Goal: Task Accomplishment & Management: Manage account settings

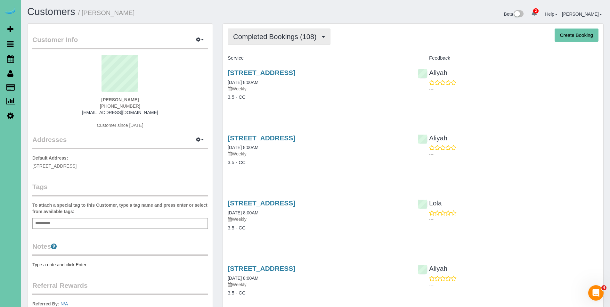
click at [285, 37] on span "Completed Bookings (108)" at bounding box center [276, 37] width 87 height 8
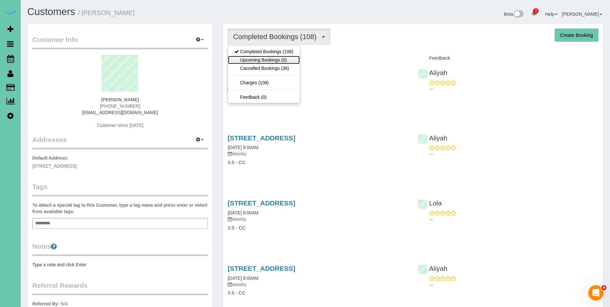
click at [272, 59] on link "Upcoming Bookings (0)" at bounding box center [264, 60] width 72 height 8
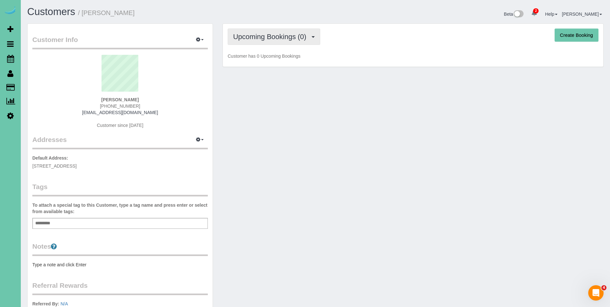
click at [268, 37] on span "Upcoming Bookings (0)" at bounding box center [271, 37] width 77 height 8
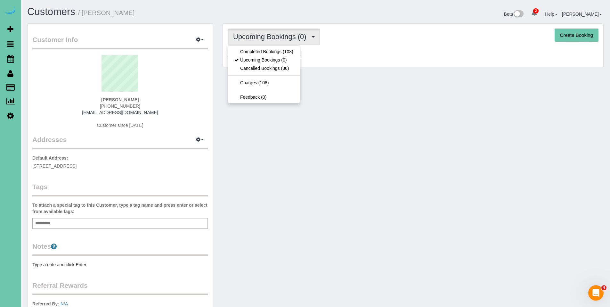
click at [351, 49] on div "Upcoming Bookings (0) Completed Bookings (108) Upcoming Bookings (0) Cancelled …" at bounding box center [413, 45] width 381 height 43
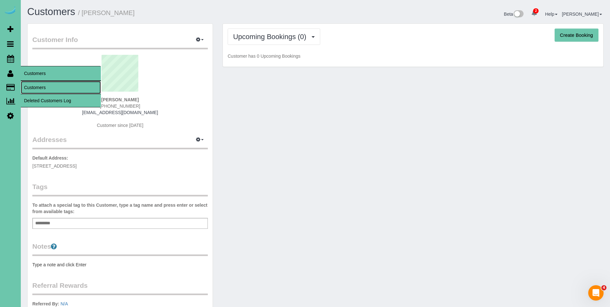
click at [39, 85] on link "Customers" at bounding box center [61, 87] width 80 height 13
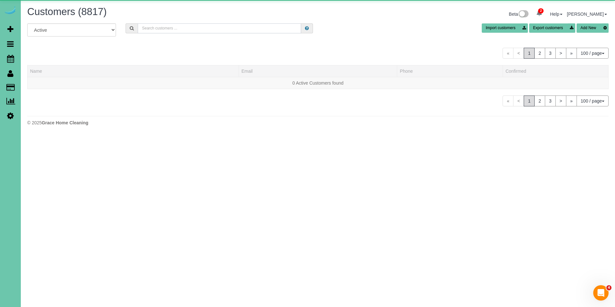
click at [221, 27] on input "text" at bounding box center [219, 28] width 163 height 10
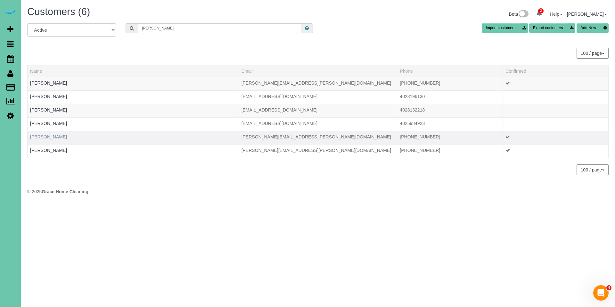
type input "[PERSON_NAME]"
click at [54, 137] on link "[PERSON_NAME]" at bounding box center [48, 136] width 37 height 5
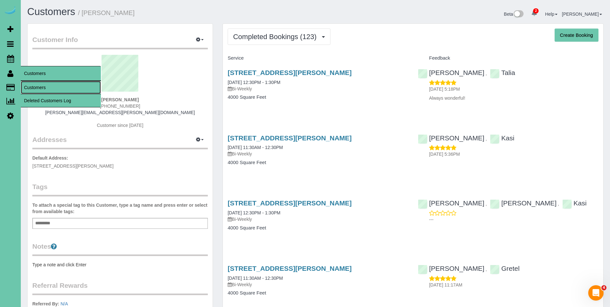
click at [30, 85] on link "Customers" at bounding box center [61, 87] width 80 height 13
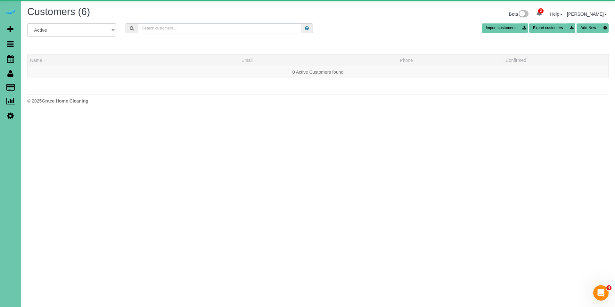
click at [209, 30] on input "text" at bounding box center [219, 28] width 163 height 10
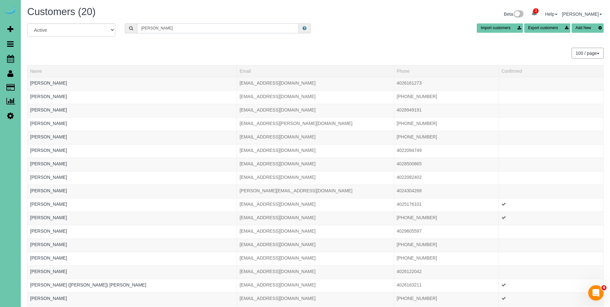
type input "[PERSON_NAME]"
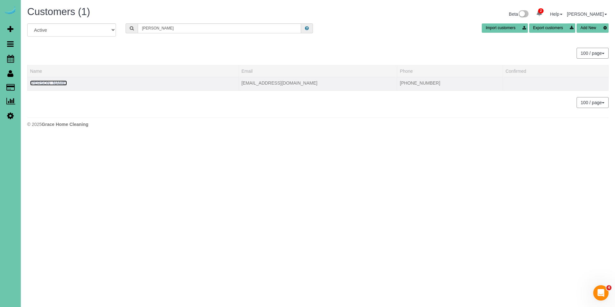
click at [50, 82] on link "[PERSON_NAME]" at bounding box center [48, 82] width 37 height 5
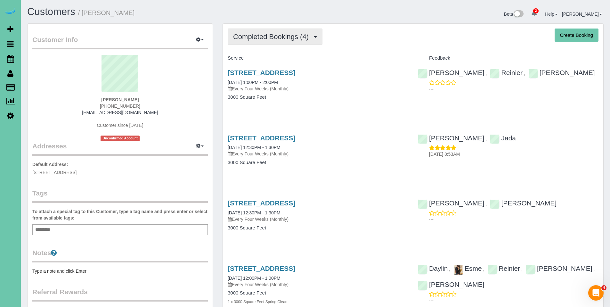
click at [262, 39] on span "Completed Bookings (4)" at bounding box center [272, 37] width 79 height 8
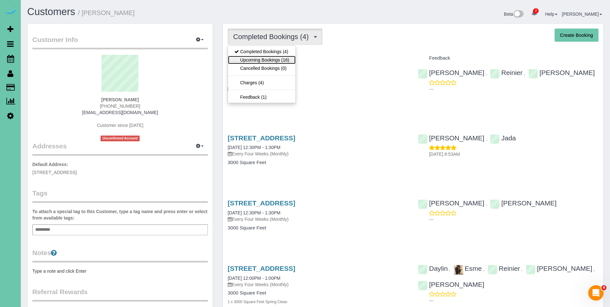
click at [269, 62] on link "Upcoming Bookings (16)" at bounding box center [262, 60] width 68 height 8
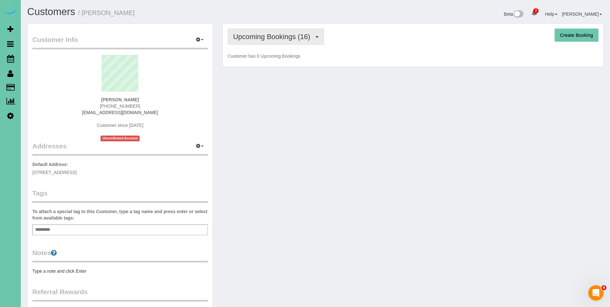
click at [267, 38] on span "Upcoming Bookings (16)" at bounding box center [273, 37] width 80 height 8
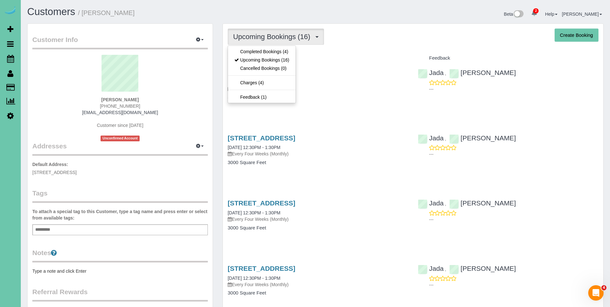
click at [359, 43] on div "Upcoming Bookings (16) Completed Bookings (4) Upcoming Bookings (16) Cancelled …" at bounding box center [413, 37] width 371 height 16
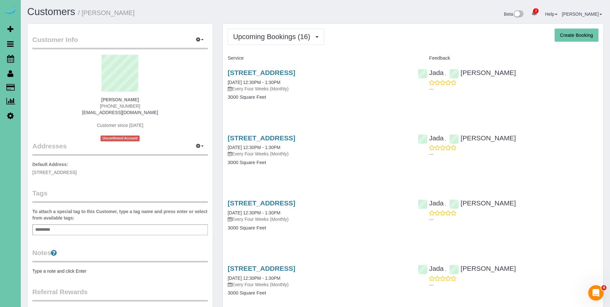
click at [265, 77] on div "[STREET_ADDRESS] [DATE] 12:30PM - 1:30PM Every Four Weeks (Monthly)" at bounding box center [318, 80] width 181 height 23
click at [266, 75] on link "[STREET_ADDRESS]" at bounding box center [262, 72] width 68 height 7
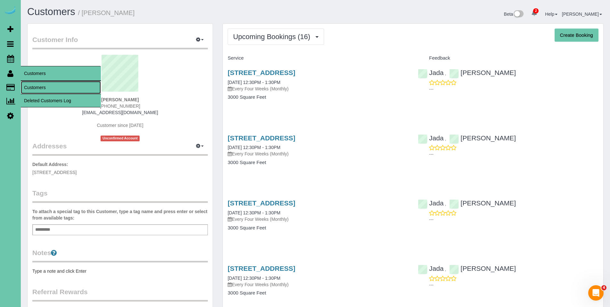
click at [41, 88] on link "Customers" at bounding box center [61, 87] width 80 height 13
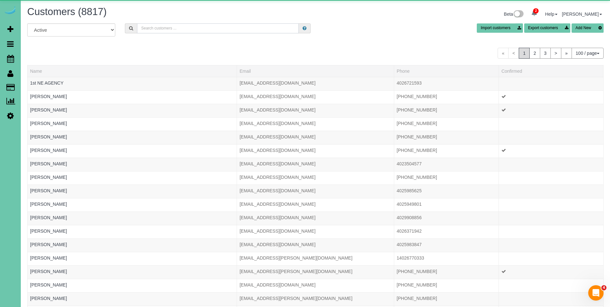
click at [220, 30] on input "text" at bounding box center [218, 28] width 162 height 10
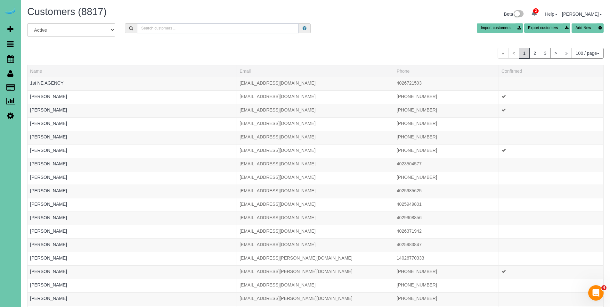
click at [217, 30] on input "text" at bounding box center [218, 28] width 162 height 10
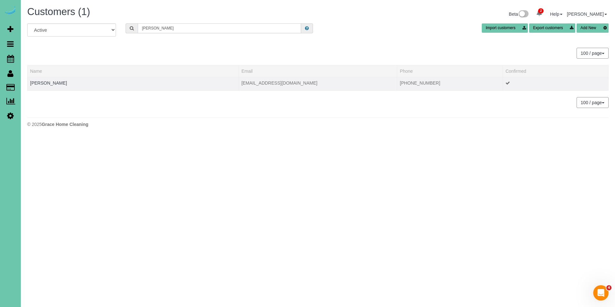
type input "[PERSON_NAME]"
click at [62, 83] on td "[PERSON_NAME]" at bounding box center [133, 83] width 211 height 13
click at [56, 84] on link "[PERSON_NAME]" at bounding box center [48, 82] width 37 height 5
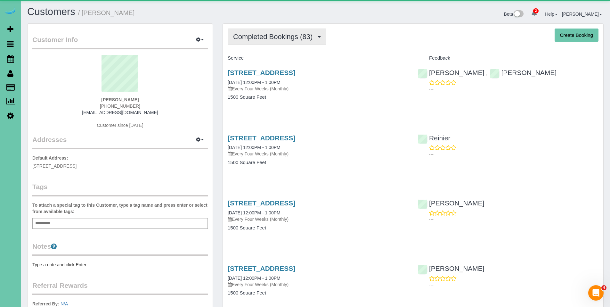
click at [275, 35] on span "Completed Bookings (83)" at bounding box center [274, 37] width 83 height 8
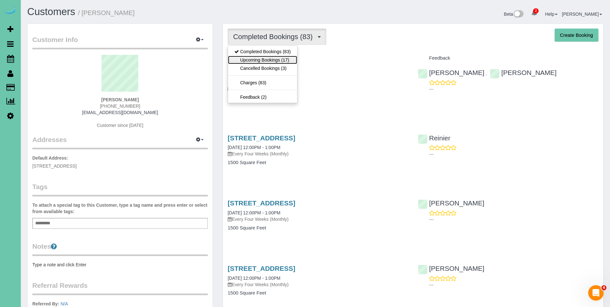
click at [268, 60] on link "Upcoming Bookings (17)" at bounding box center [262, 60] width 69 height 8
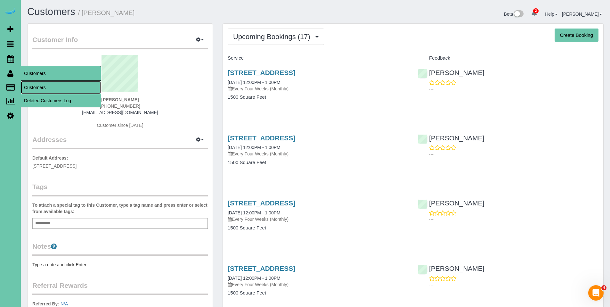
click at [34, 84] on link "Customers" at bounding box center [61, 87] width 80 height 13
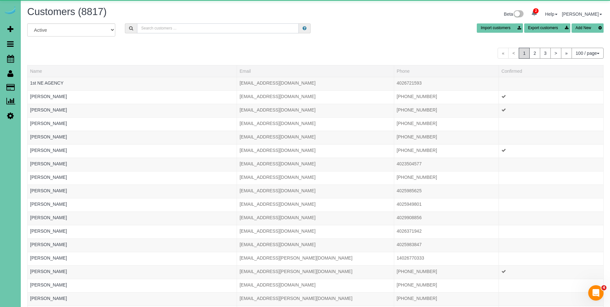
click at [207, 27] on input "text" at bounding box center [218, 28] width 162 height 10
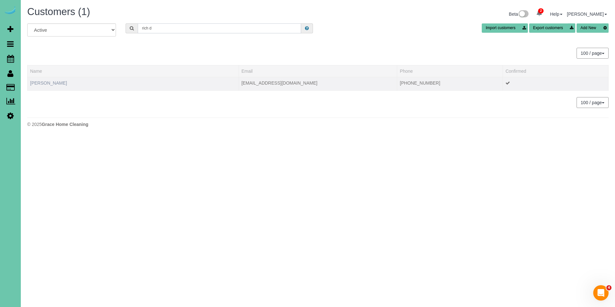
type input "rich d"
click at [47, 84] on link "[PERSON_NAME]" at bounding box center [48, 82] width 37 height 5
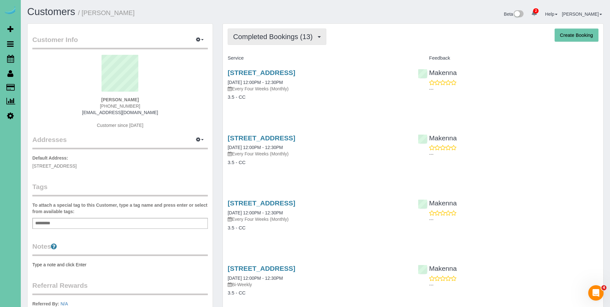
click at [287, 38] on span "Completed Bookings (13)" at bounding box center [274, 37] width 83 height 8
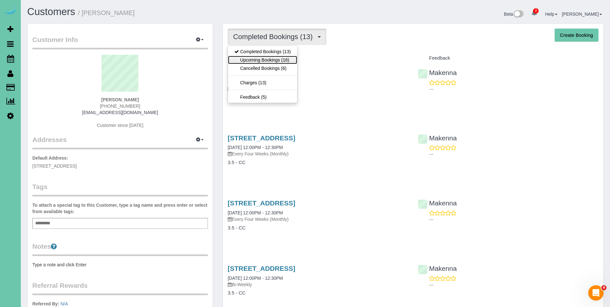
click at [279, 58] on link "Upcoming Bookings (16)" at bounding box center [262, 60] width 69 height 8
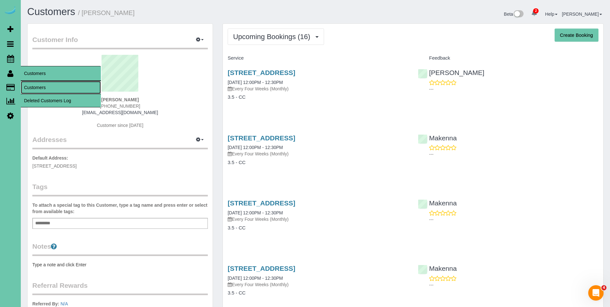
click at [28, 85] on link "Customers" at bounding box center [61, 87] width 80 height 13
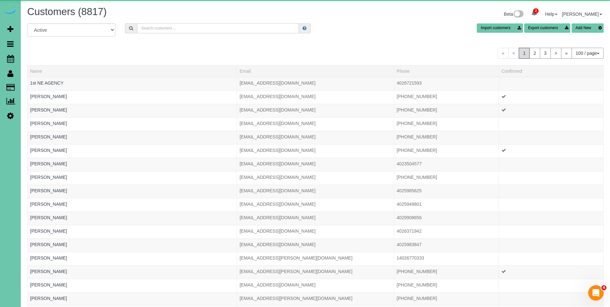
click at [158, 25] on input "text" at bounding box center [218, 28] width 162 height 10
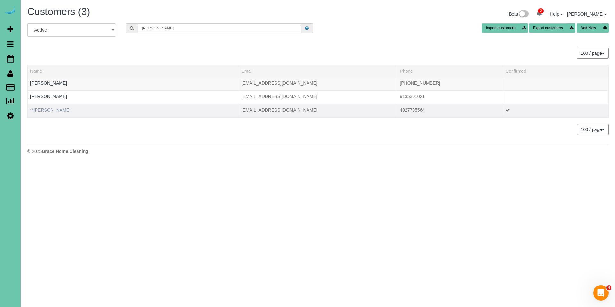
type input "[PERSON_NAME]"
click at [53, 110] on link "**[PERSON_NAME]" at bounding box center [50, 109] width 40 height 5
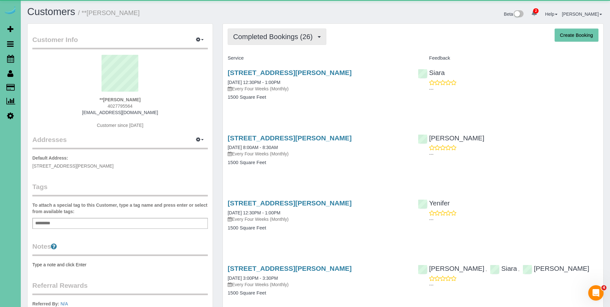
click at [267, 40] on span "Completed Bookings (26)" at bounding box center [274, 37] width 83 height 8
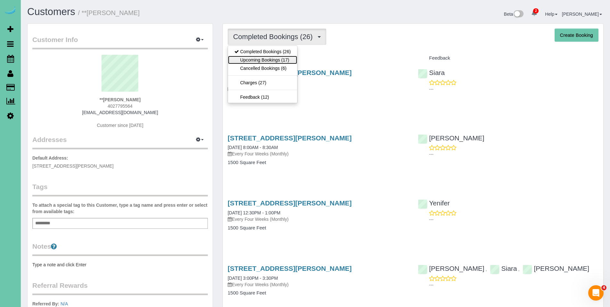
click at [257, 59] on link "Upcoming Bookings (17)" at bounding box center [262, 60] width 69 height 8
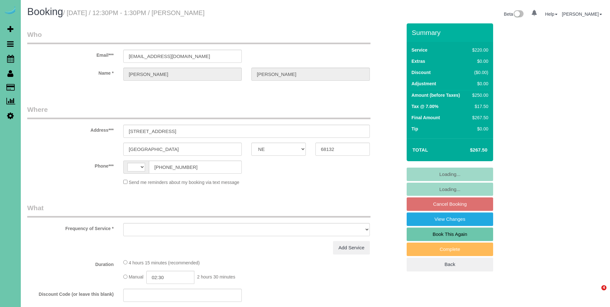
select select "NE"
select select "string:US"
select select "object:648"
select select "string:fspay-aeb1dd22-3a47-48bd-87b7-b0052607dea8"
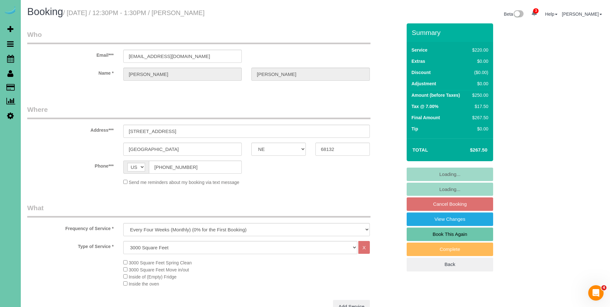
select select "object:681"
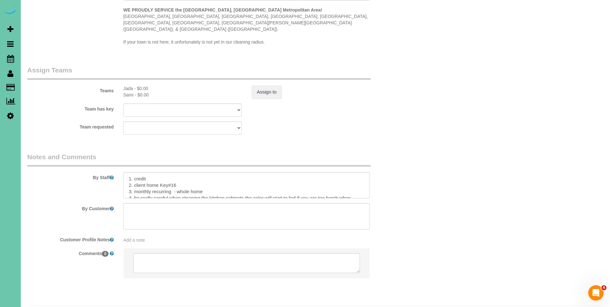
scroll to position [657, 0]
